Goal: Use online tool/utility: Utilize a website feature to perform a specific function

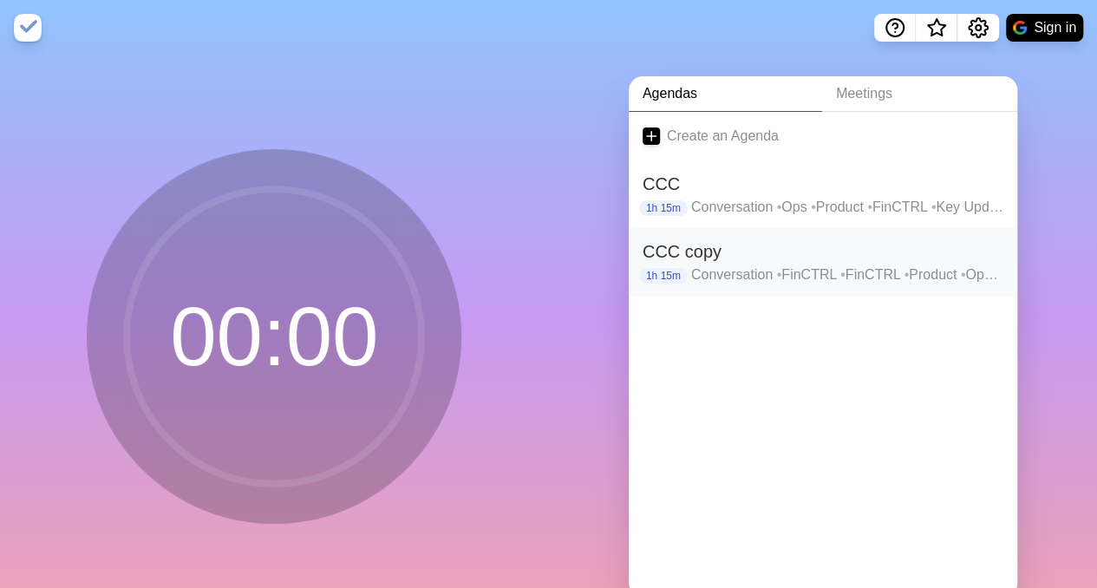
click at [727, 265] on p "Conversation • FinCTRL • FinCTRL • Product • Ops • Key Updates • Anything Else" at bounding box center [847, 275] width 312 height 21
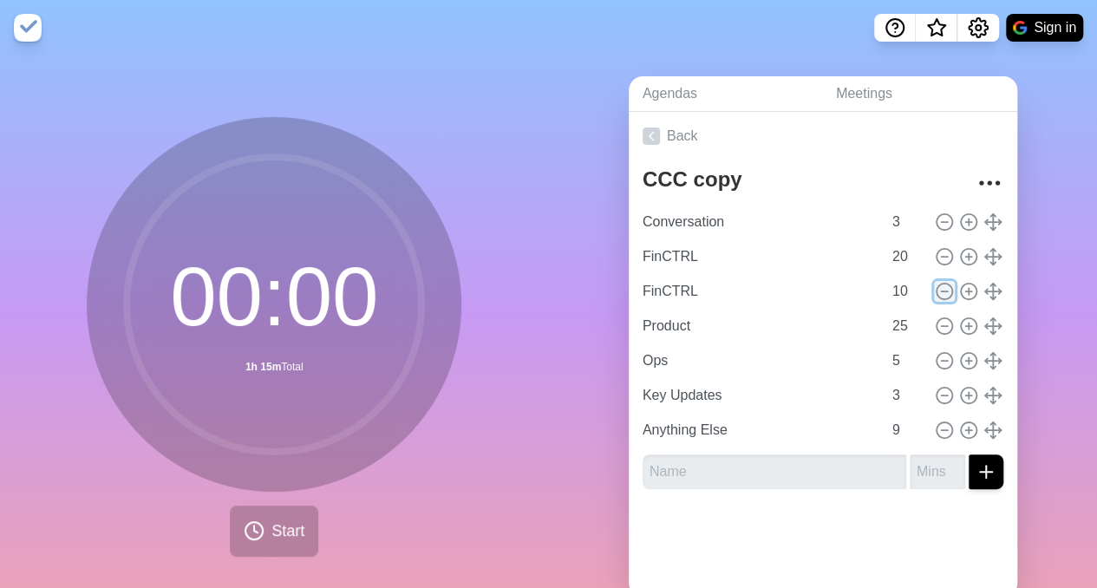
click at [935, 292] on icon at bounding box center [944, 291] width 19 height 19
type input "Product"
type input "25"
type input "Ops"
type input "5"
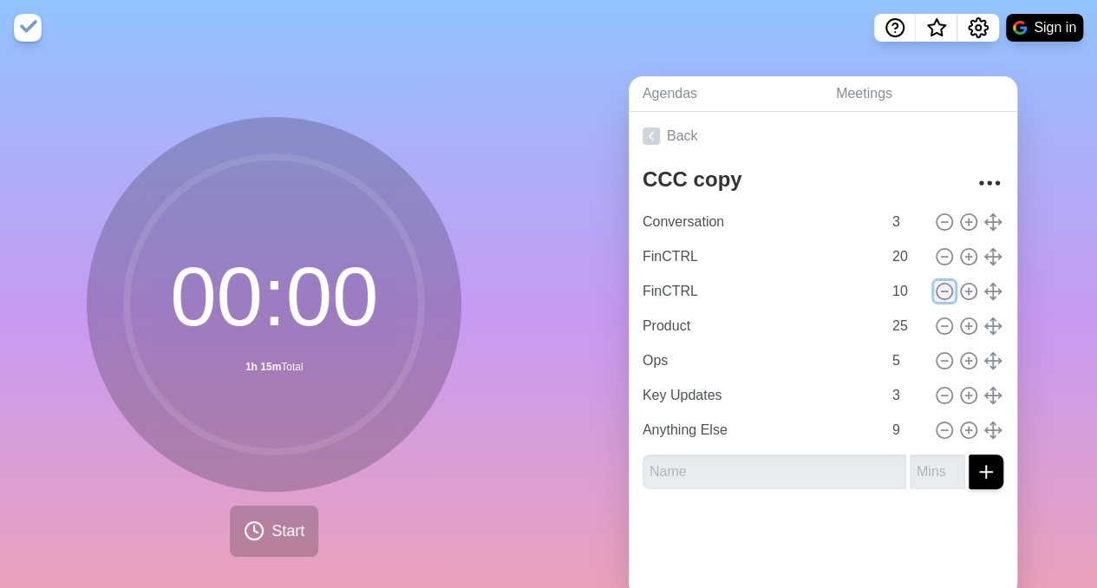
type input "Key Updates"
type input "3"
type input "Anything Else"
type input "9"
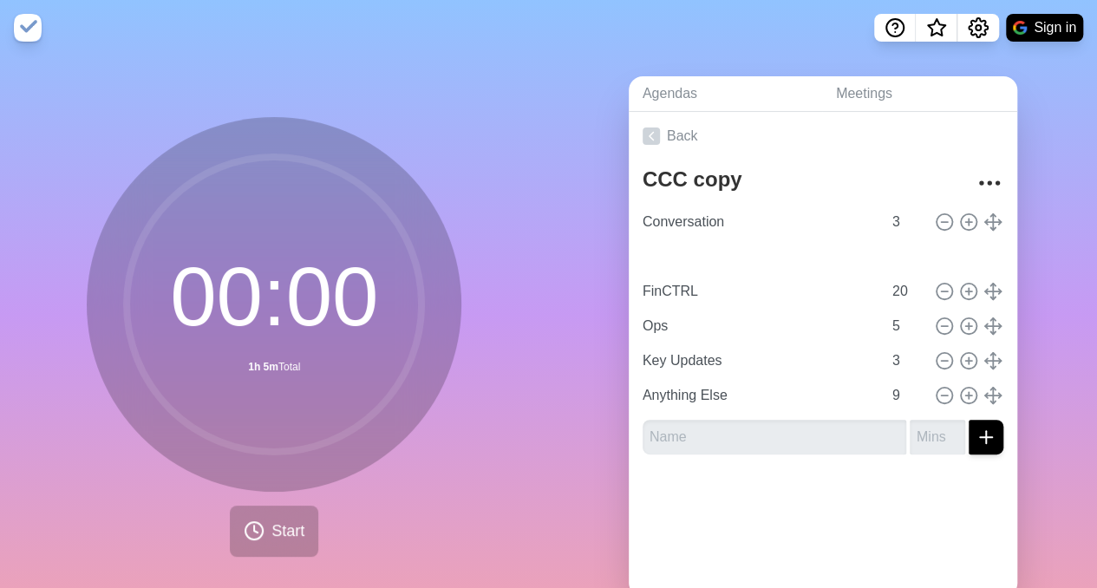
type input "Product"
type input "25"
type input "FinCTRL"
type input "20"
type input "Ops"
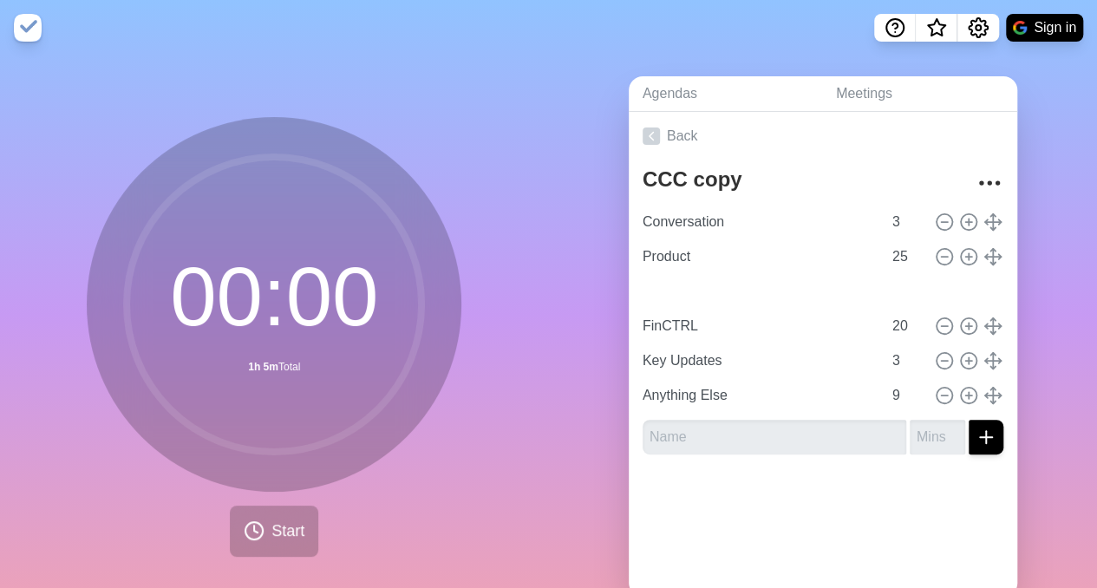
type input "5"
type input "FinCTRL"
type input "20"
click at [888, 250] on input "25" at bounding box center [907, 256] width 42 height 35
type input "20"
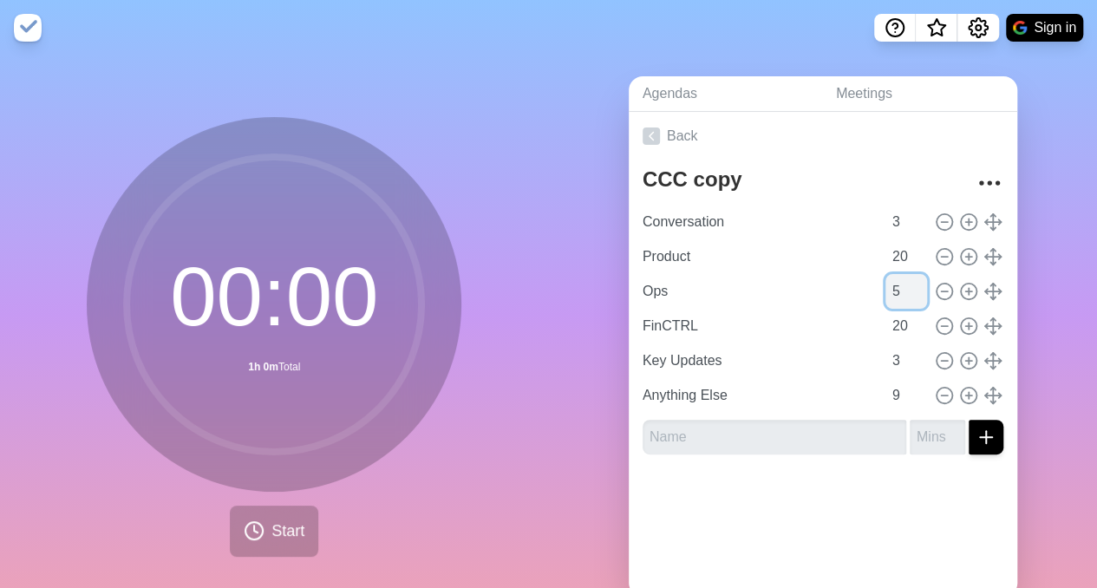
click at [886, 299] on input "5" at bounding box center [907, 291] width 42 height 35
click at [833, 506] on div at bounding box center [823, 502] width 389 height 69
click at [278, 529] on span "Start" at bounding box center [288, 531] width 33 height 23
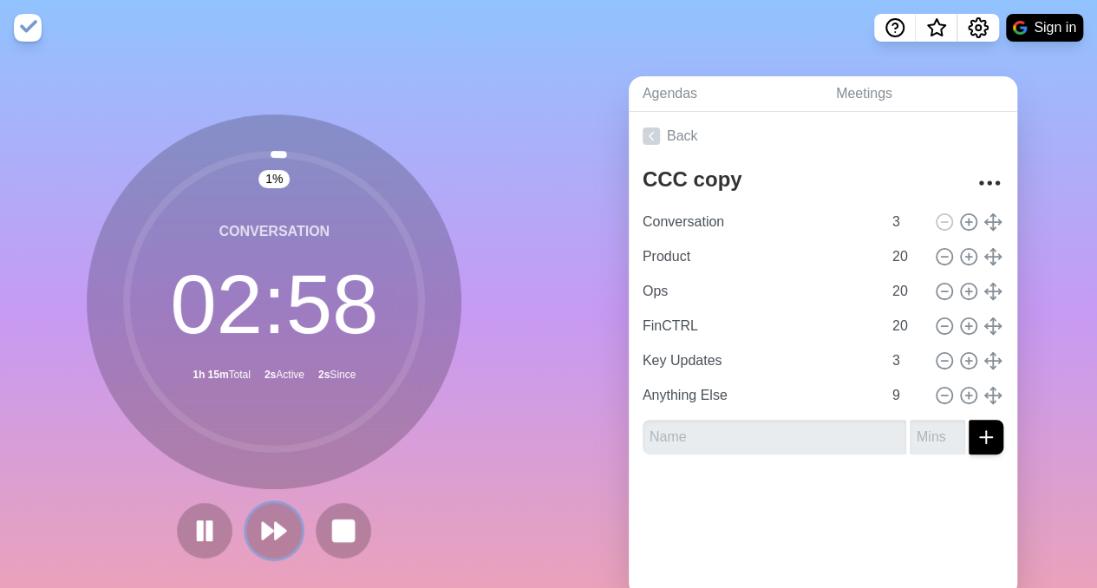
click at [278, 529] on polygon at bounding box center [281, 531] width 10 height 16
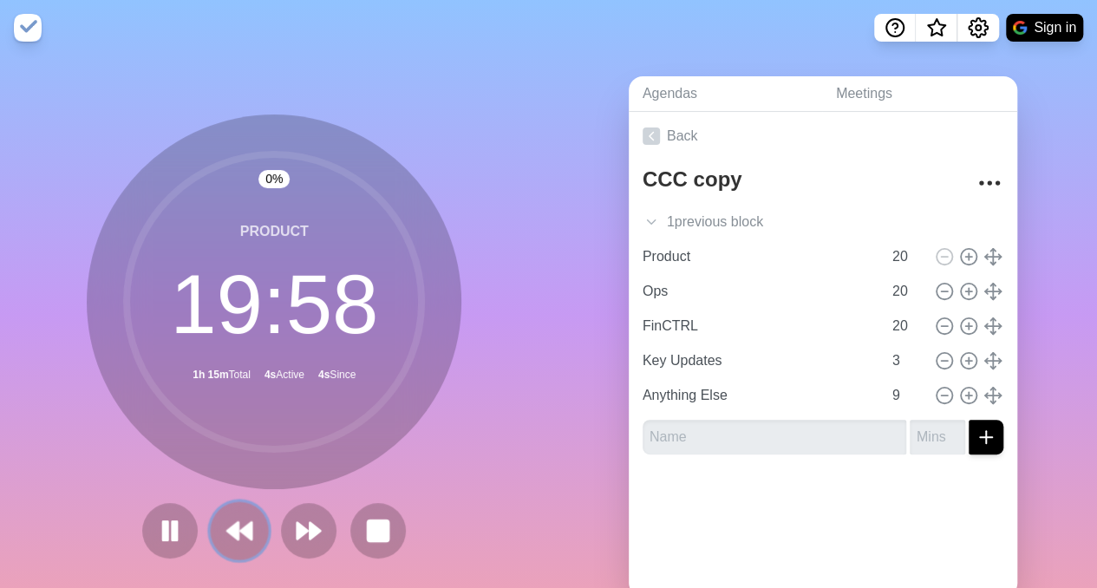
click at [219, 514] on button at bounding box center [240, 530] width 58 height 58
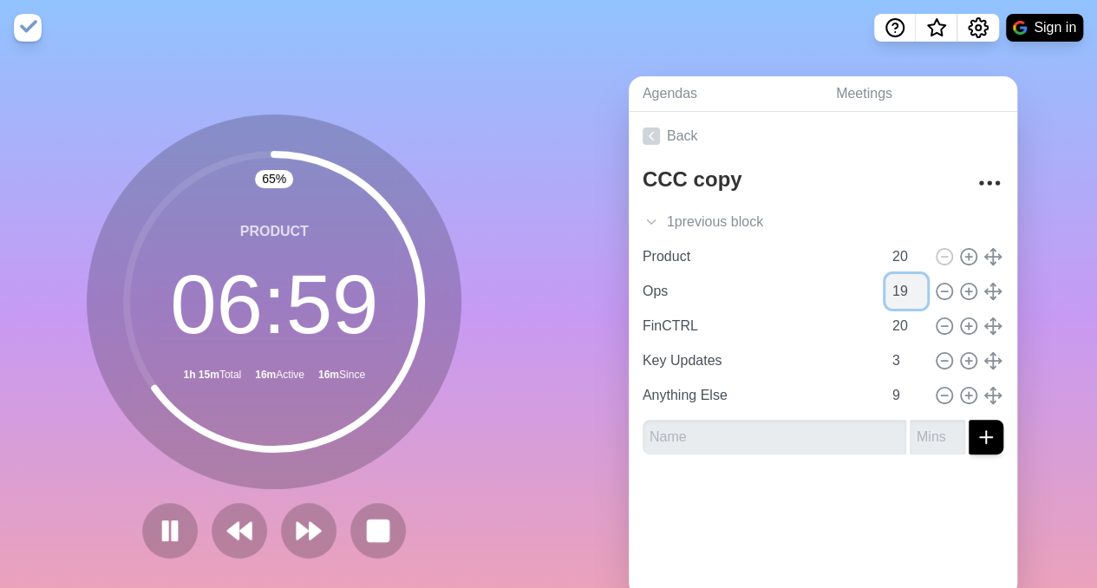
click at [899, 294] on input "19" at bounding box center [907, 291] width 42 height 35
click at [899, 294] on input "18" at bounding box center [907, 291] width 42 height 35
type input "17"
click at [899, 294] on input "17" at bounding box center [907, 291] width 42 height 35
click at [960, 256] on icon at bounding box center [969, 256] width 19 height 19
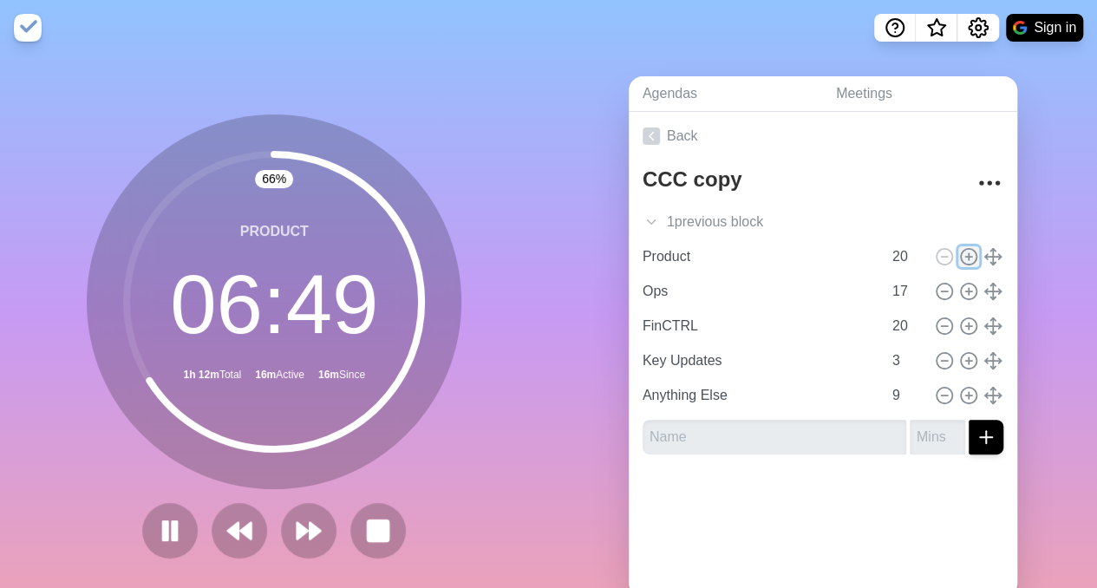
type input "Product"
type input "20"
type input "Ops"
type input "17"
type input "FinCTRL"
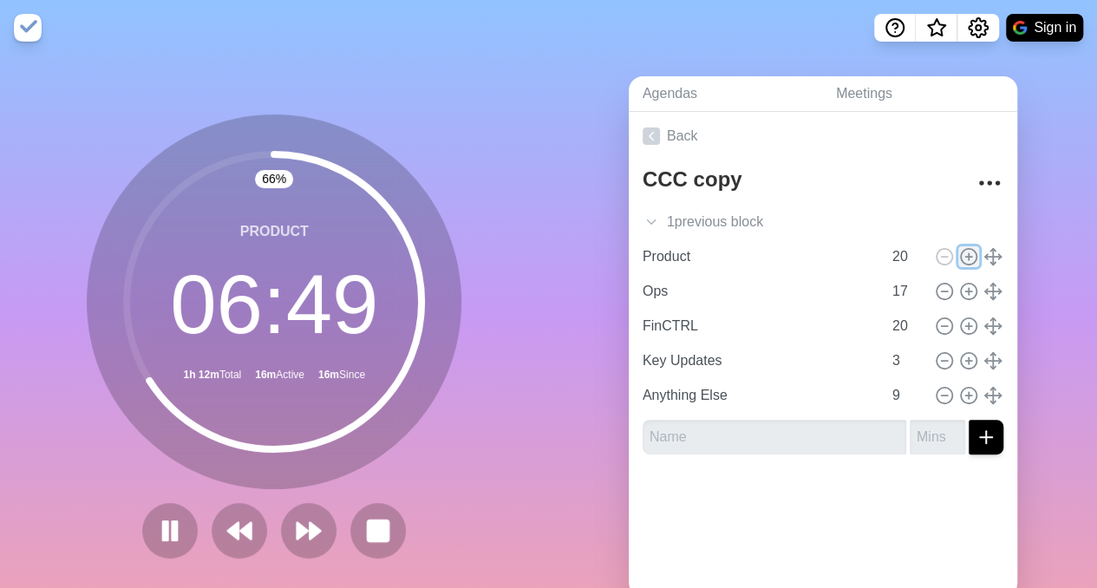
type input "20"
type input "Key Updates"
type input "3"
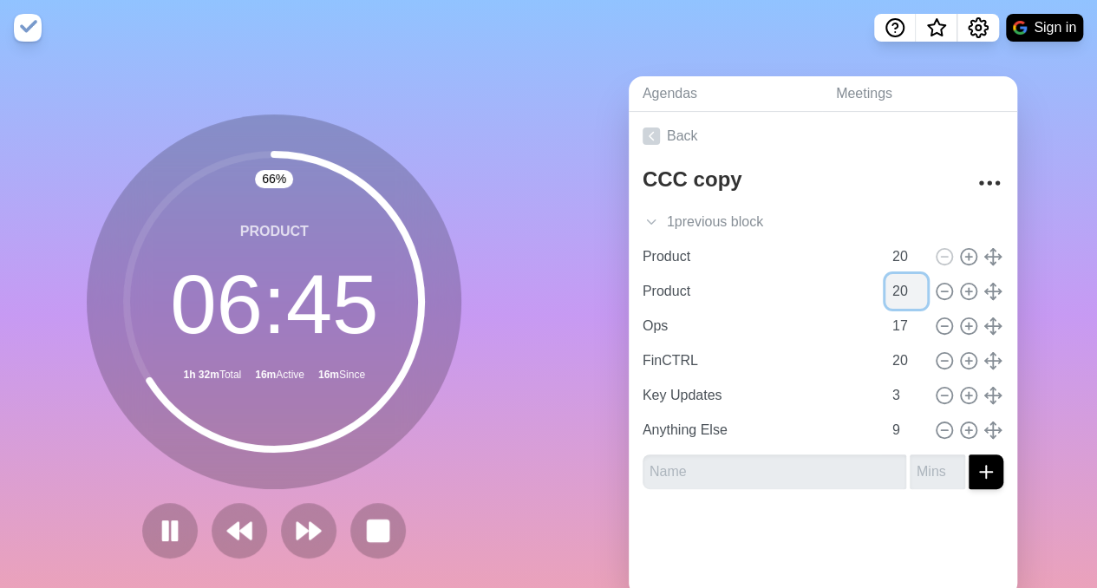
click at [886, 292] on input "20" at bounding box center [907, 291] width 42 height 35
type input "2"
type input "3"
click at [771, 89] on link "Agendas" at bounding box center [725, 94] width 193 height 36
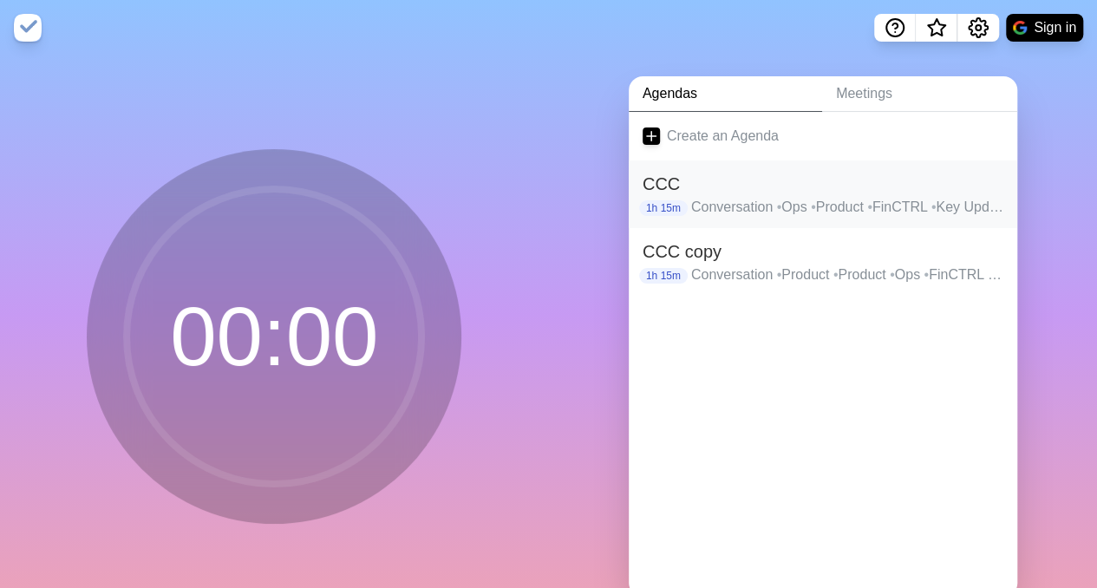
click at [811, 200] on span "•" at bounding box center [813, 207] width 5 height 15
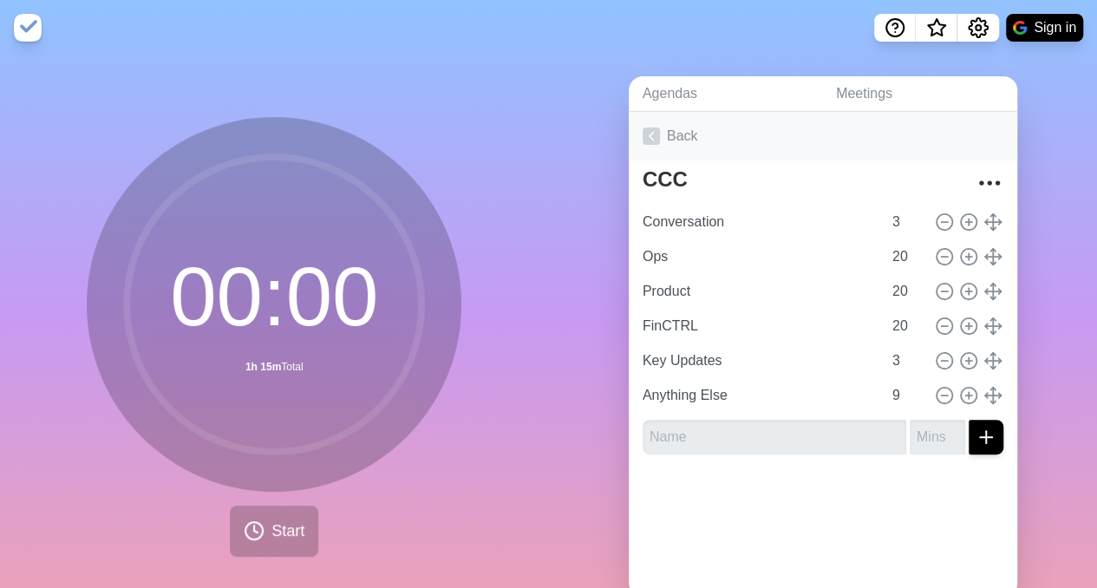
click at [638, 157] on link "Back" at bounding box center [823, 136] width 389 height 49
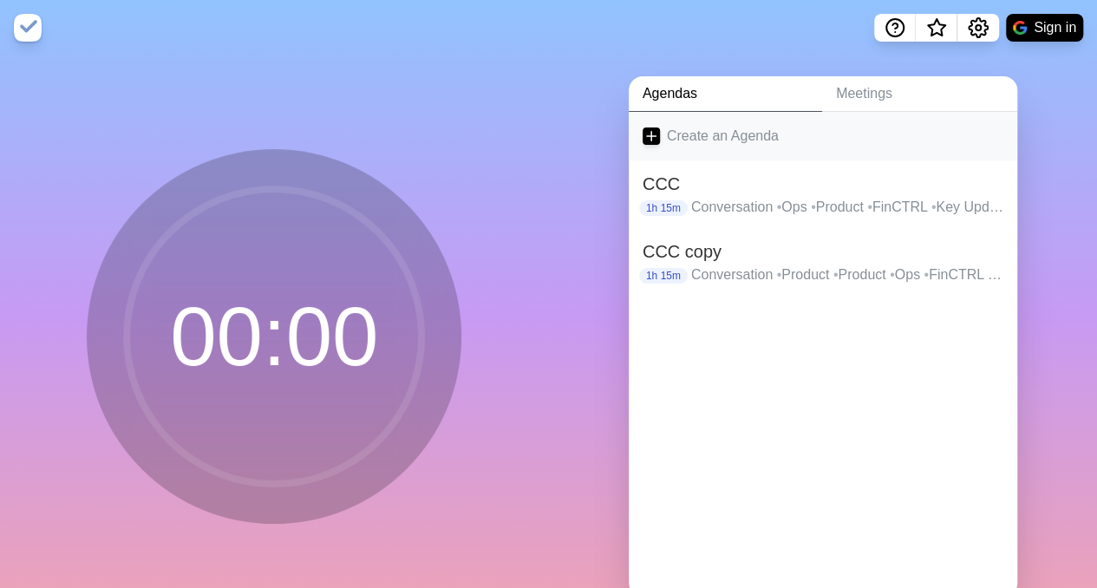
click at [643, 142] on icon at bounding box center [651, 136] width 17 height 17
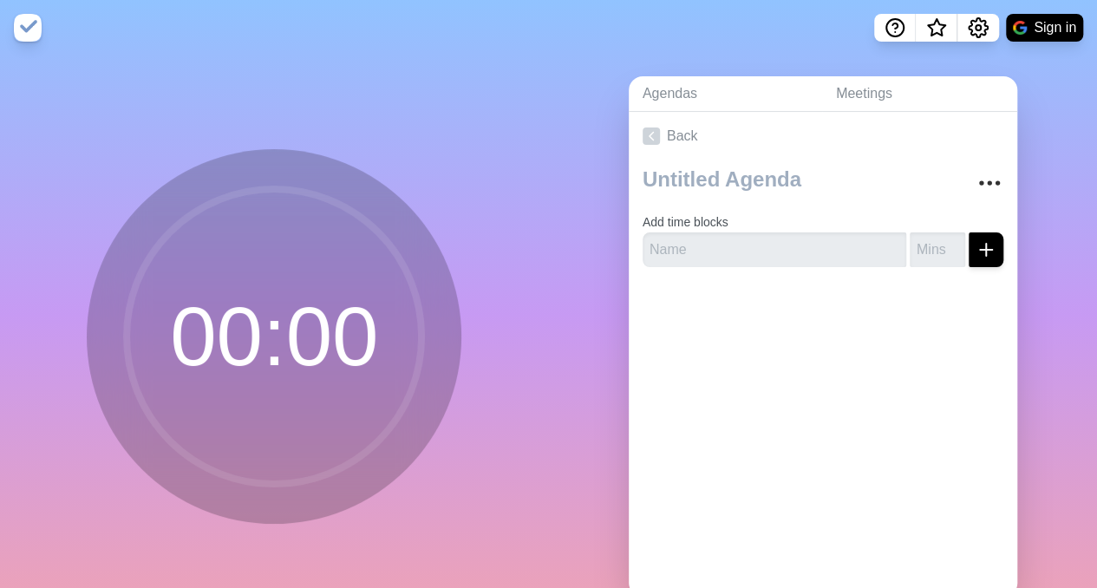
click at [643, 142] on icon at bounding box center [651, 136] width 17 height 17
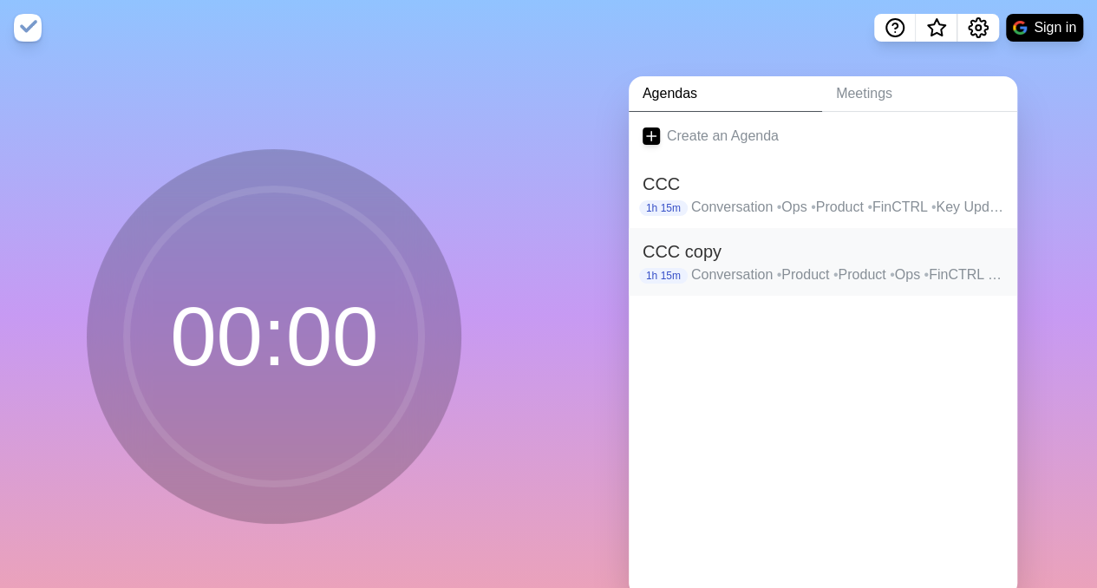
click at [719, 256] on h2 "CCC copy" at bounding box center [823, 252] width 361 height 26
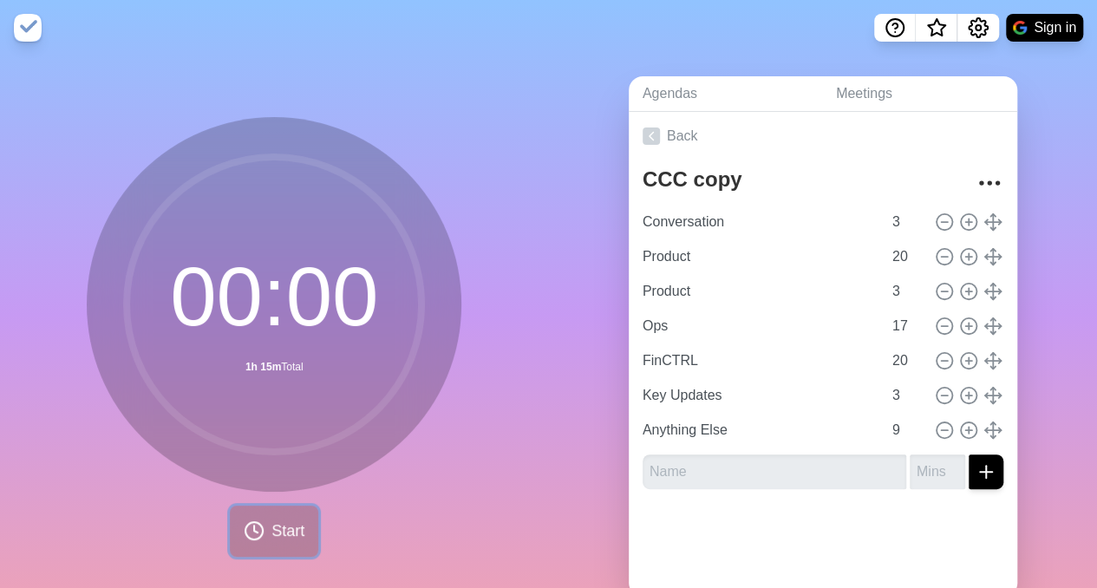
click at [281, 530] on span "Start" at bounding box center [288, 531] width 33 height 23
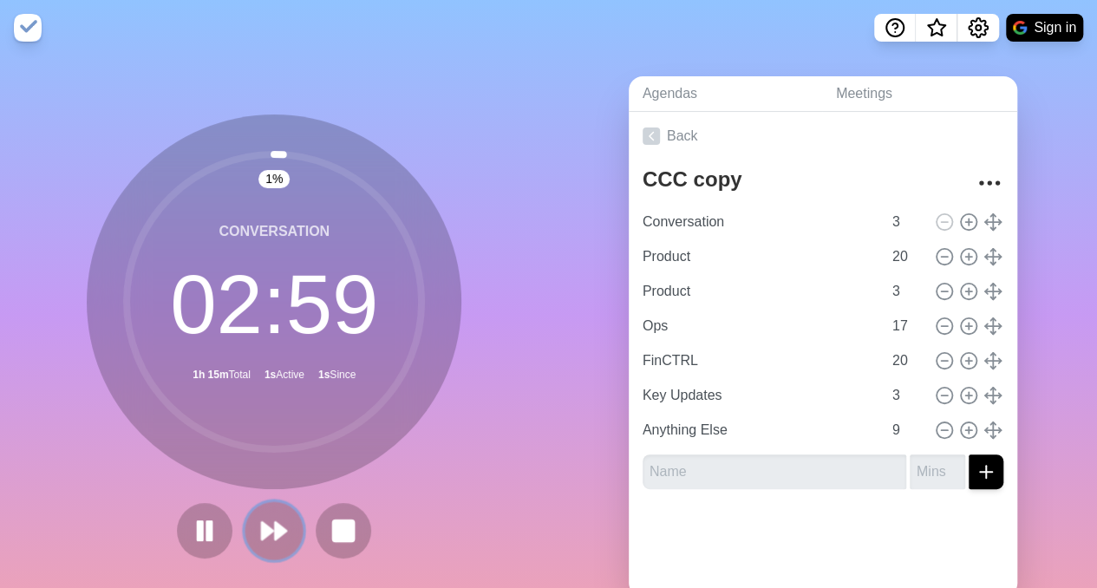
click at [265, 531] on polygon at bounding box center [267, 530] width 11 height 17
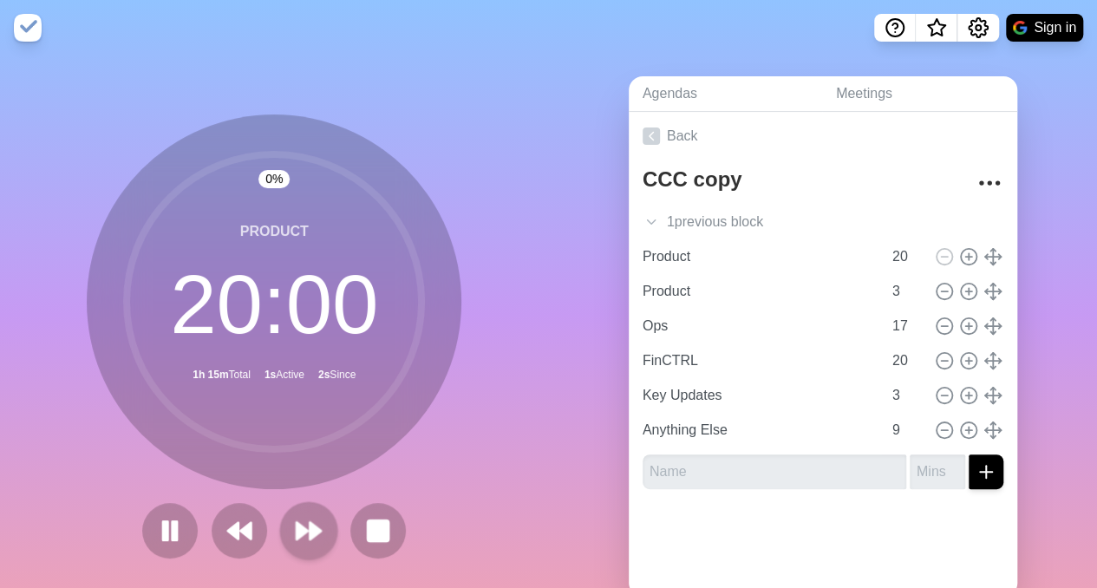
click at [265, 531] on div at bounding box center [274, 531] width 278 height 56
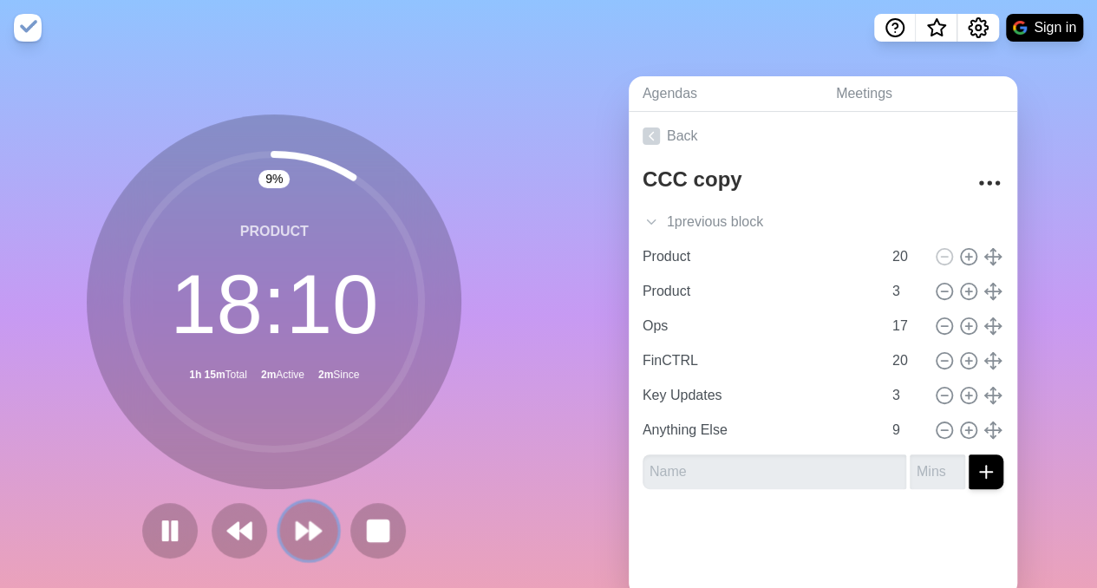
click at [298, 520] on icon at bounding box center [308, 530] width 29 height 29
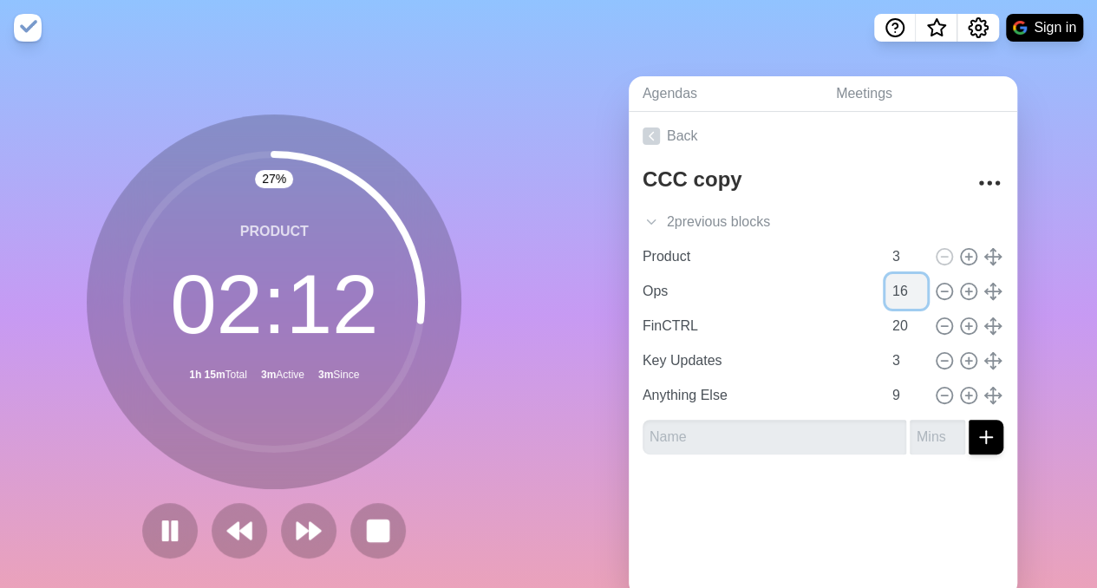
click at [900, 293] on input "16" at bounding box center [907, 291] width 42 height 35
click at [900, 293] on input "15" at bounding box center [907, 291] width 42 height 35
click at [900, 293] on input "14" at bounding box center [907, 291] width 42 height 35
click at [900, 293] on input "13" at bounding box center [907, 291] width 42 height 35
click at [900, 293] on input "12" at bounding box center [907, 291] width 42 height 35
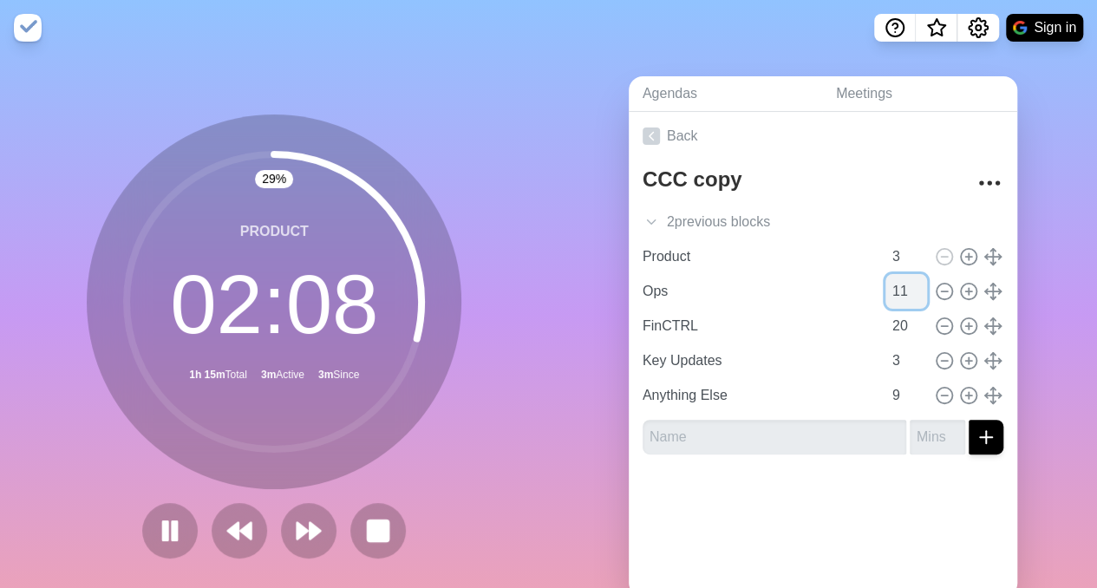
click at [900, 293] on input "11" at bounding box center [907, 291] width 42 height 35
click at [900, 293] on input "10" at bounding box center [907, 291] width 42 height 35
click at [852, 499] on div at bounding box center [823, 502] width 389 height 69
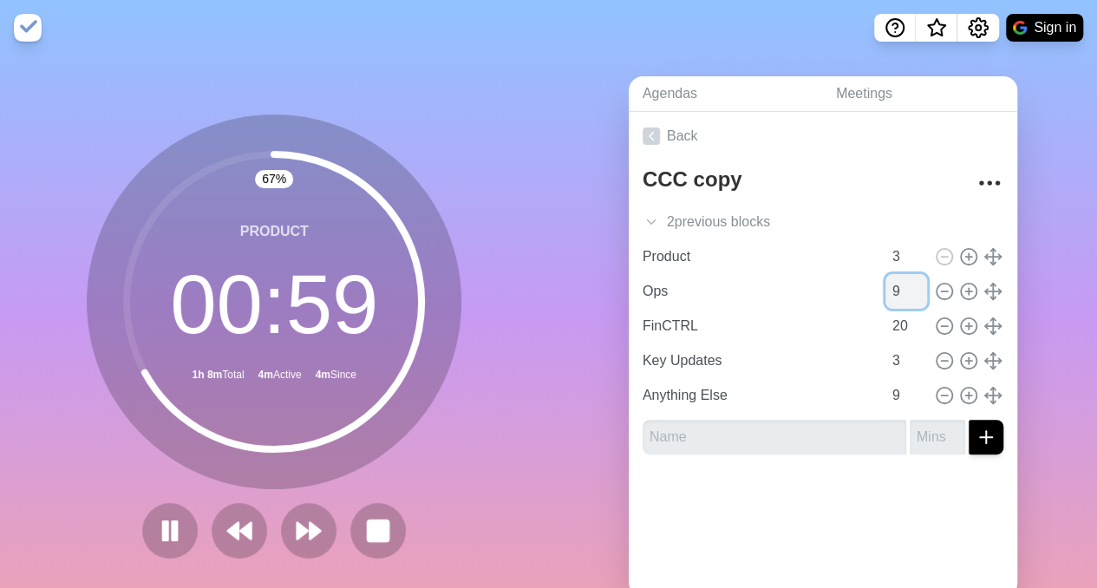
click at [897, 290] on input "9" at bounding box center [907, 291] width 42 height 35
click at [902, 288] on input "10" at bounding box center [907, 291] width 42 height 35
click at [901, 283] on input "11" at bounding box center [907, 291] width 42 height 35
type input "12"
click at [901, 283] on input "12" at bounding box center [907, 291] width 42 height 35
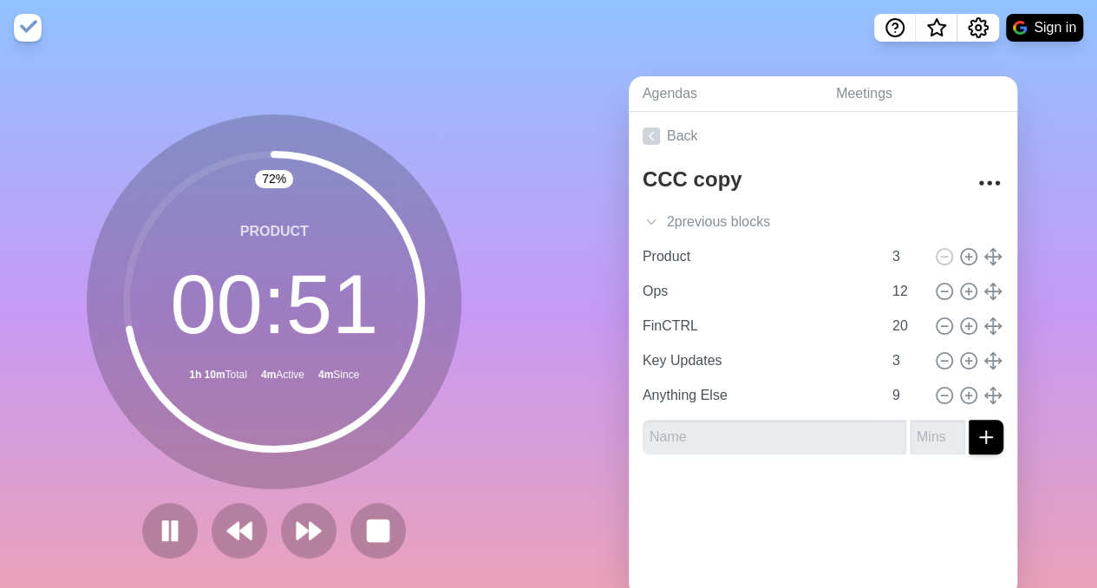
click at [852, 481] on div at bounding box center [823, 502] width 389 height 69
click at [966, 257] on line at bounding box center [969, 257] width 6 height 0
type input "Product"
type input "3"
type input "Ops"
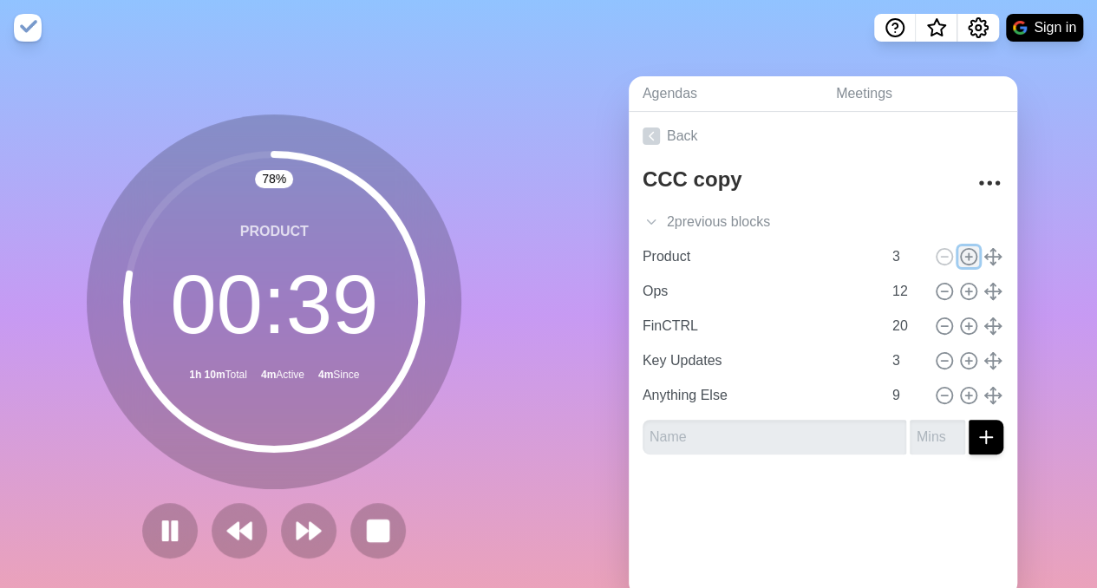
type input "12"
type input "FinCTRL"
type input "20"
type input "Key Updates"
type input "3"
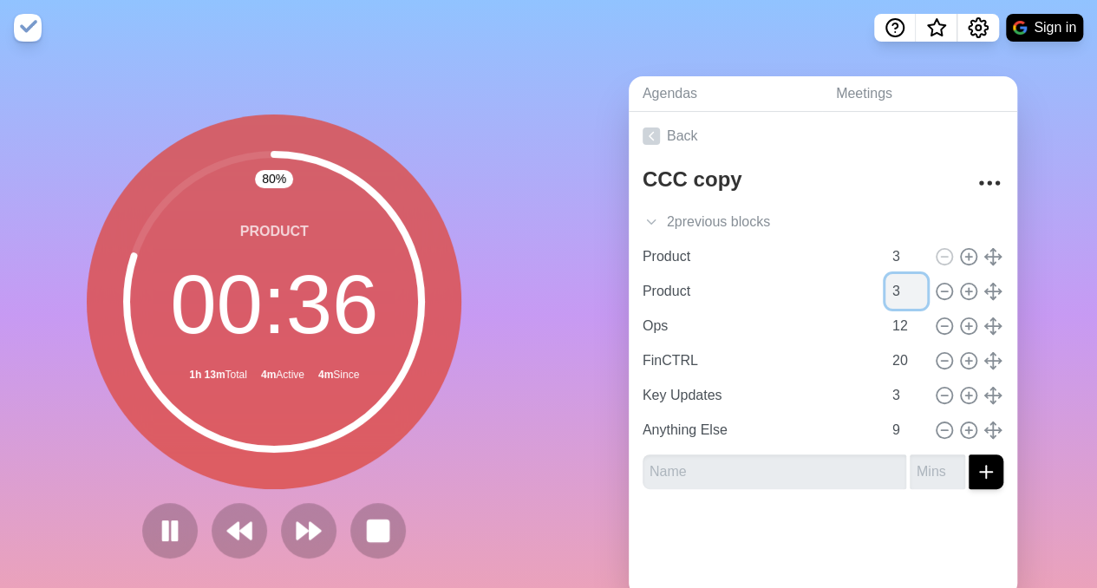
click at [886, 282] on input "3" at bounding box center [907, 291] width 42 height 35
type input "5"
click at [770, 532] on div at bounding box center [823, 537] width 389 height 69
